Goal: Task Accomplishment & Management: Manage account settings

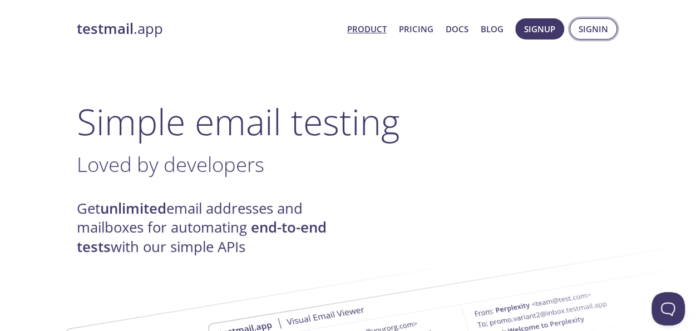
click at [598, 27] on span "Signin" at bounding box center [594, 29] width 30 height 14
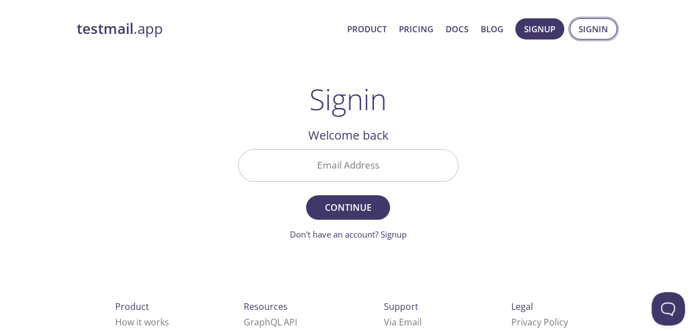
click at [597, 26] on span "Signin" at bounding box center [594, 29] width 30 height 14
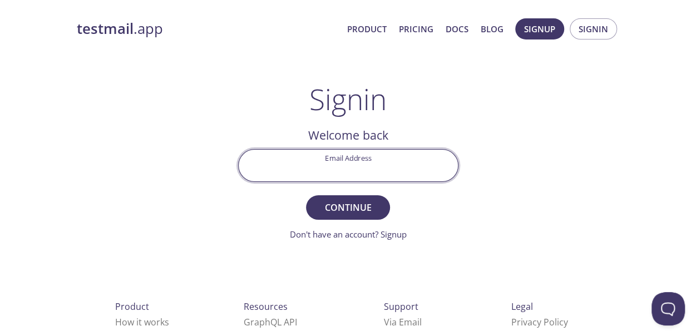
click at [337, 166] on input "Email Address" at bounding box center [348, 166] width 219 height 32
type input "[EMAIL_ADDRESS][DOMAIN_NAME]"
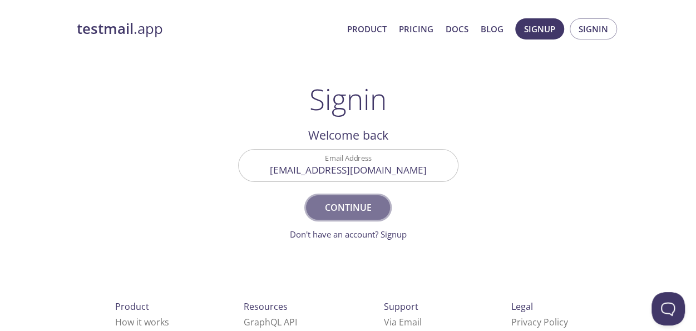
click at [340, 209] on span "Continue" at bounding box center [347, 208] width 59 height 16
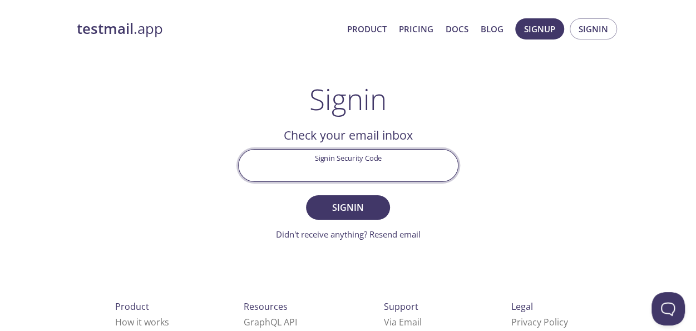
click at [345, 167] on input "Signin Security Code" at bounding box center [348, 166] width 219 height 32
paste input "S1R3VBQ"
type input "S1R3VBQ"
click at [341, 205] on span "Signin" at bounding box center [347, 208] width 59 height 16
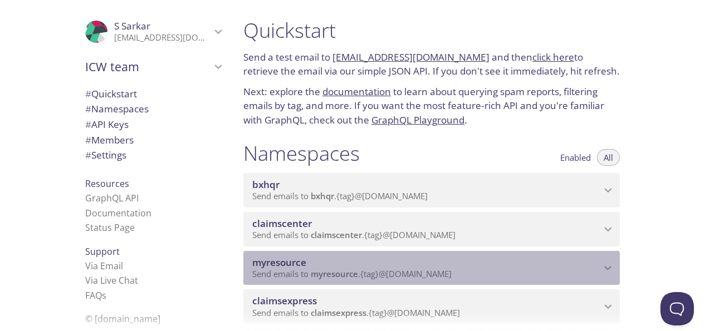
click at [536, 266] on span "myresource" at bounding box center [426, 263] width 348 height 12
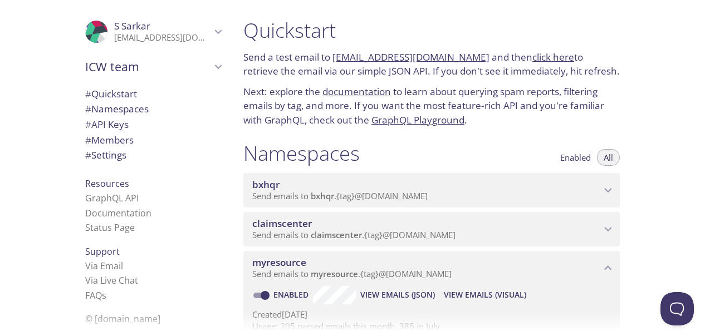
click at [502, 294] on span "View Emails (Visual)" at bounding box center [485, 294] width 82 height 13
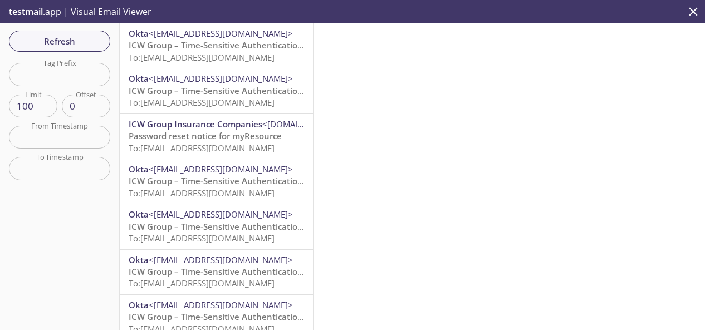
click at [187, 48] on span "ICW Group – Time-Sensitive Authentication Code" at bounding box center [227, 45] width 197 height 11
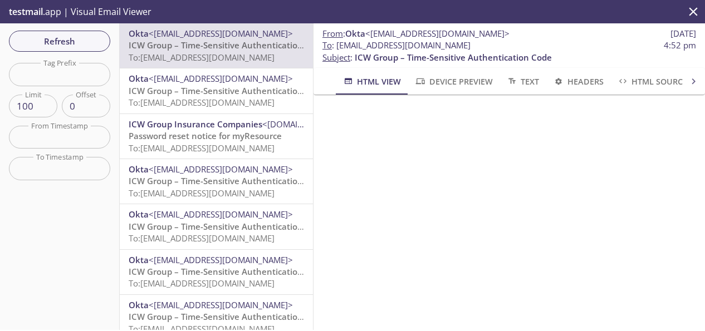
drag, startPoint x: 482, startPoint y: 47, endPoint x: 337, endPoint y: 47, distance: 144.7
click at [337, 47] on span "To : [EMAIL_ADDRESS][DOMAIN_NAME] 4:52 pm" at bounding box center [509, 46] width 374 height 12
